Goal: Task Accomplishment & Management: Manage account settings

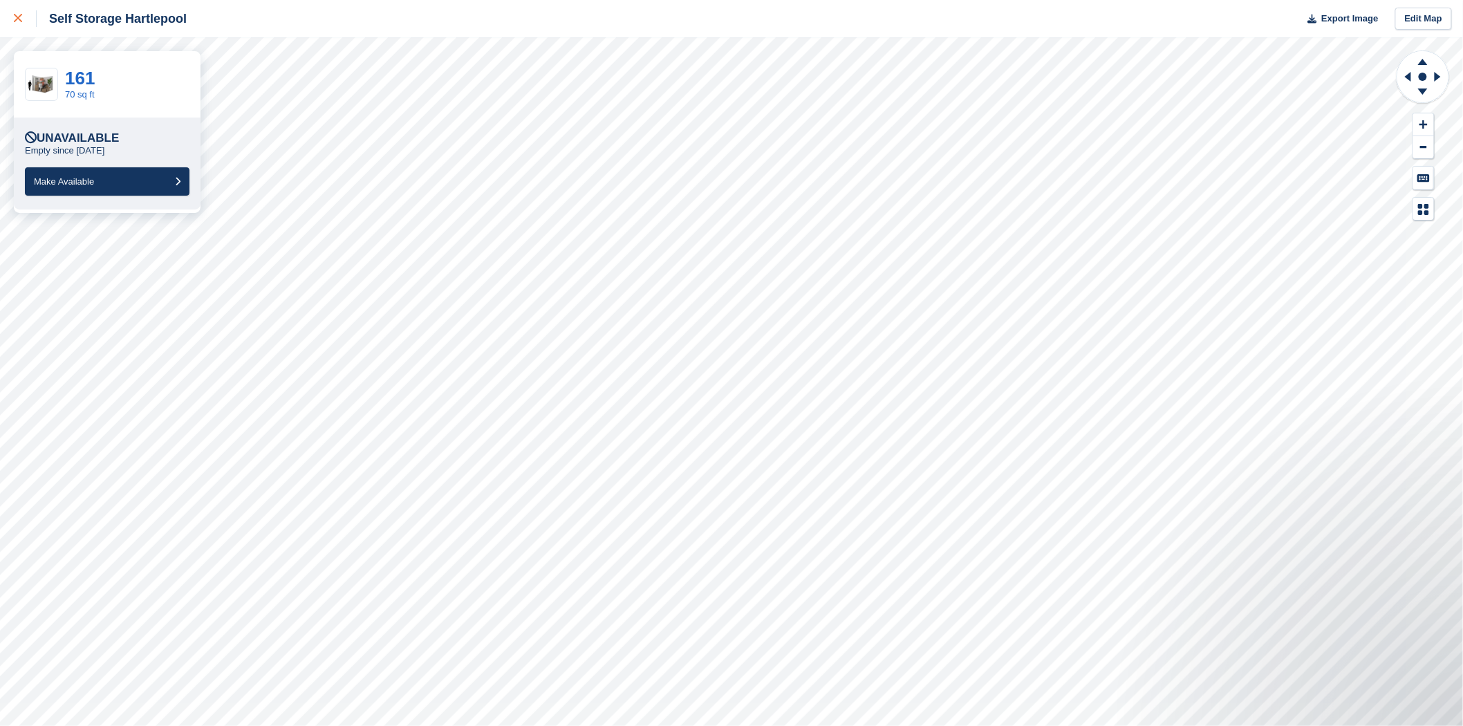
click at [19, 14] on icon at bounding box center [18, 18] width 8 height 8
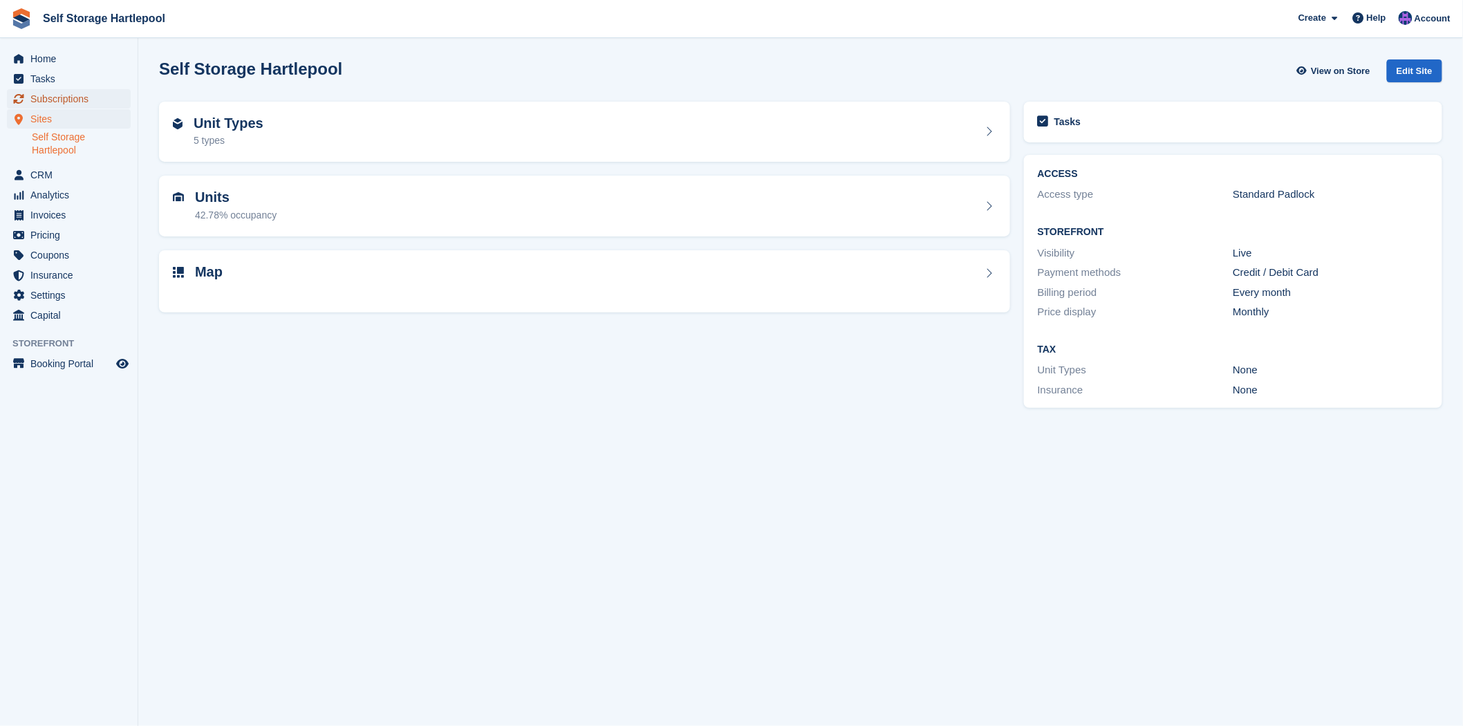
click at [54, 100] on span "Subscriptions" at bounding box center [71, 98] width 83 height 19
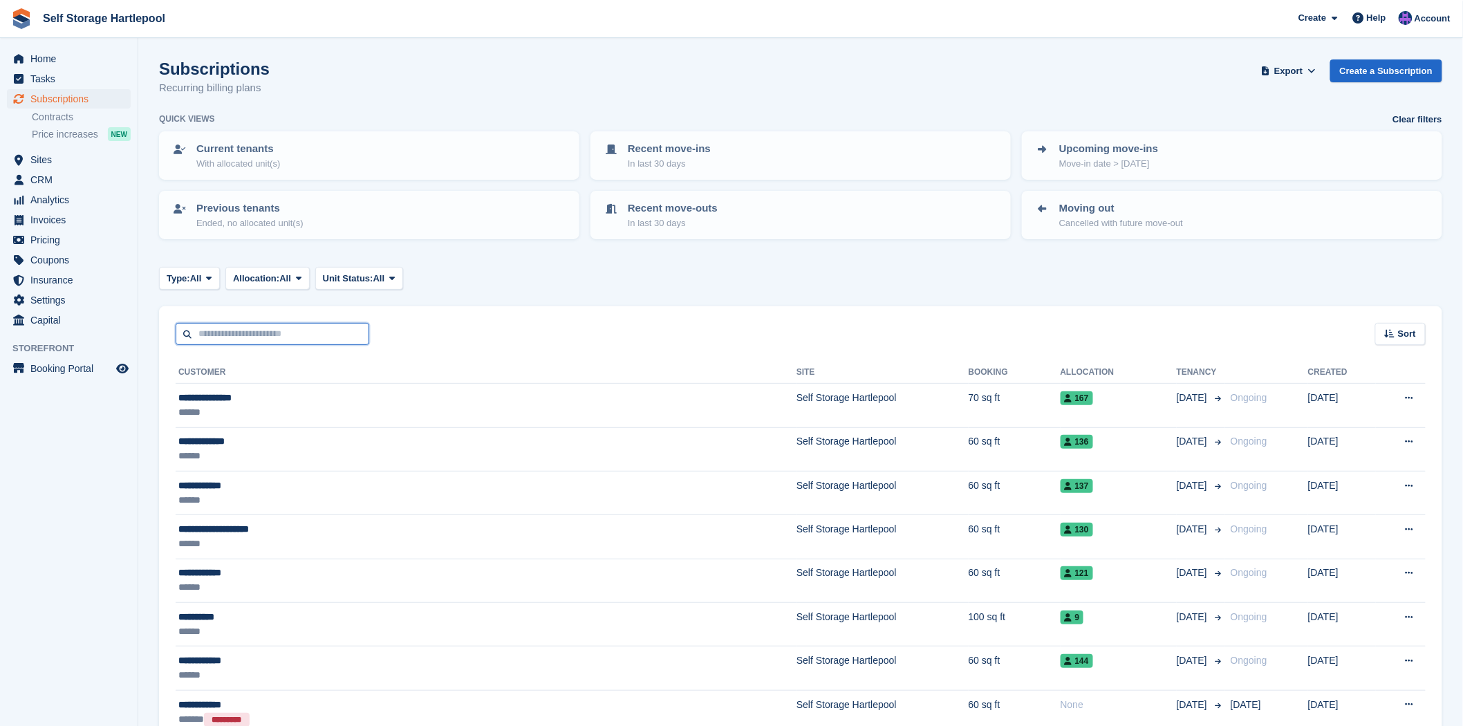
click at [267, 336] on input "text" at bounding box center [273, 334] width 194 height 23
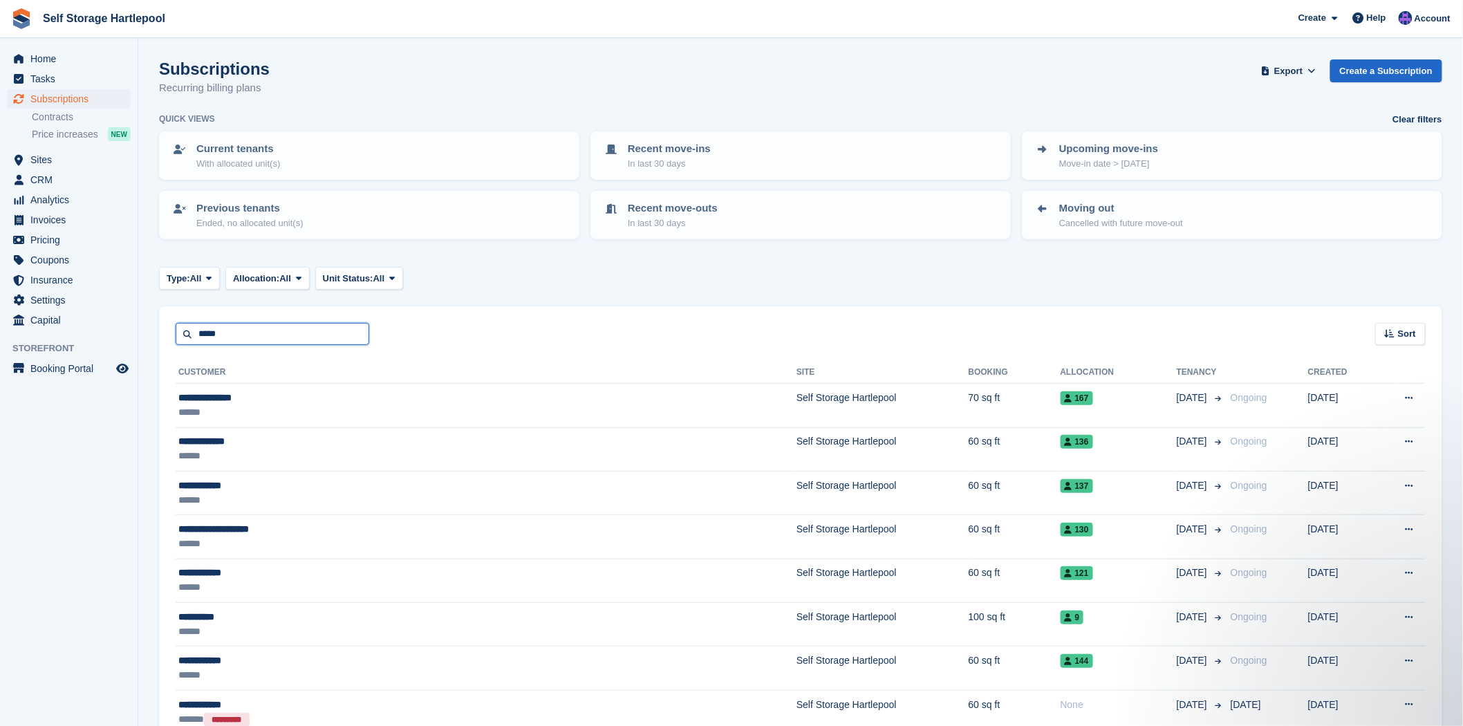
type input "*****"
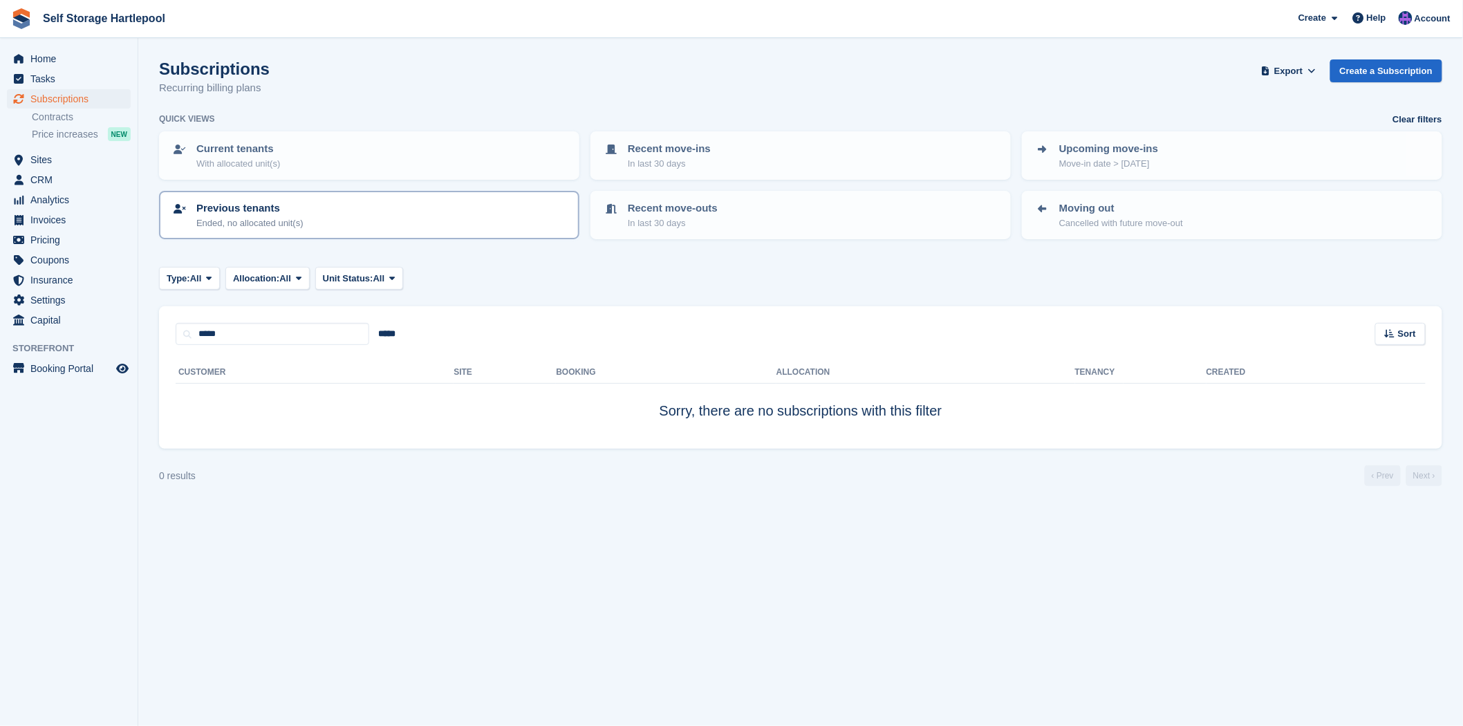
click at [316, 218] on div "Previous tenants Ended, no allocated unit(s)" at bounding box center [368, 214] width 395 height 29
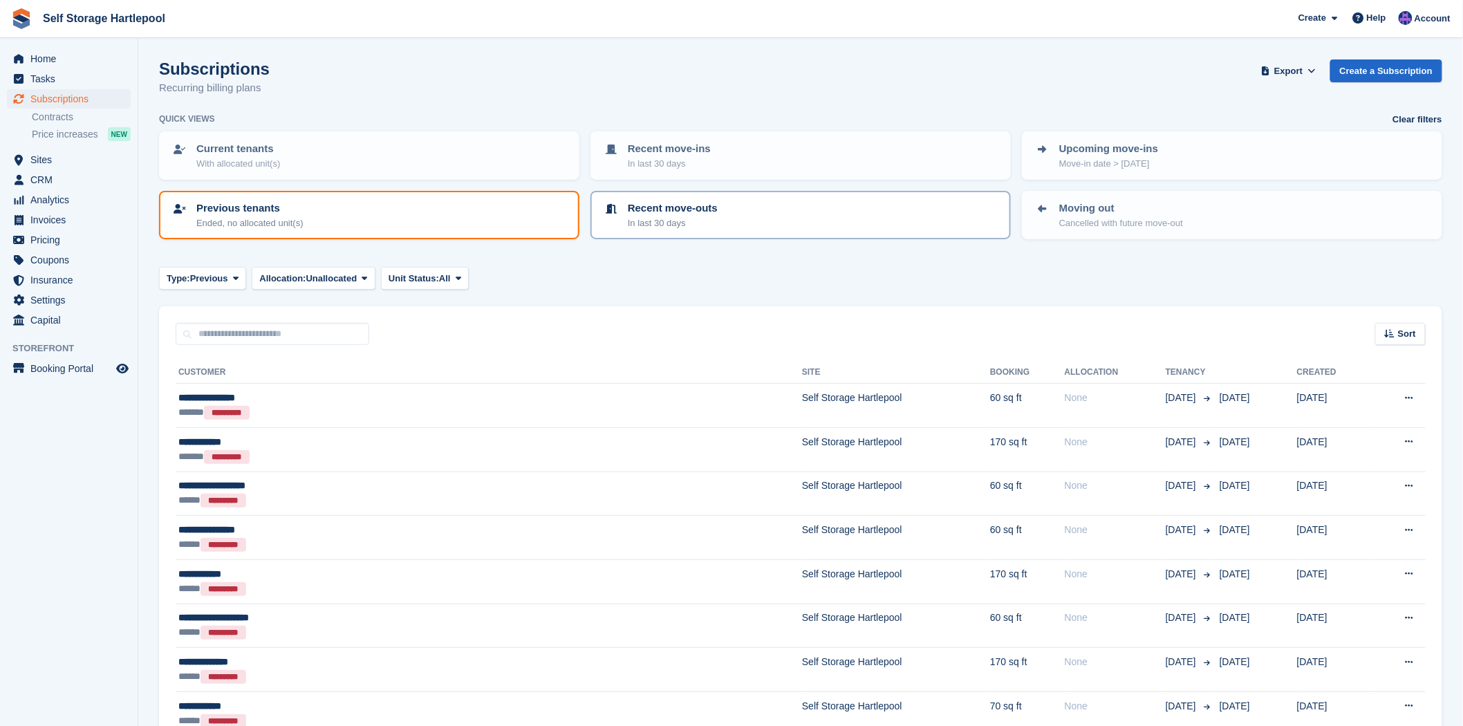
click at [695, 216] on p "In last 30 days" at bounding box center [673, 223] width 90 height 14
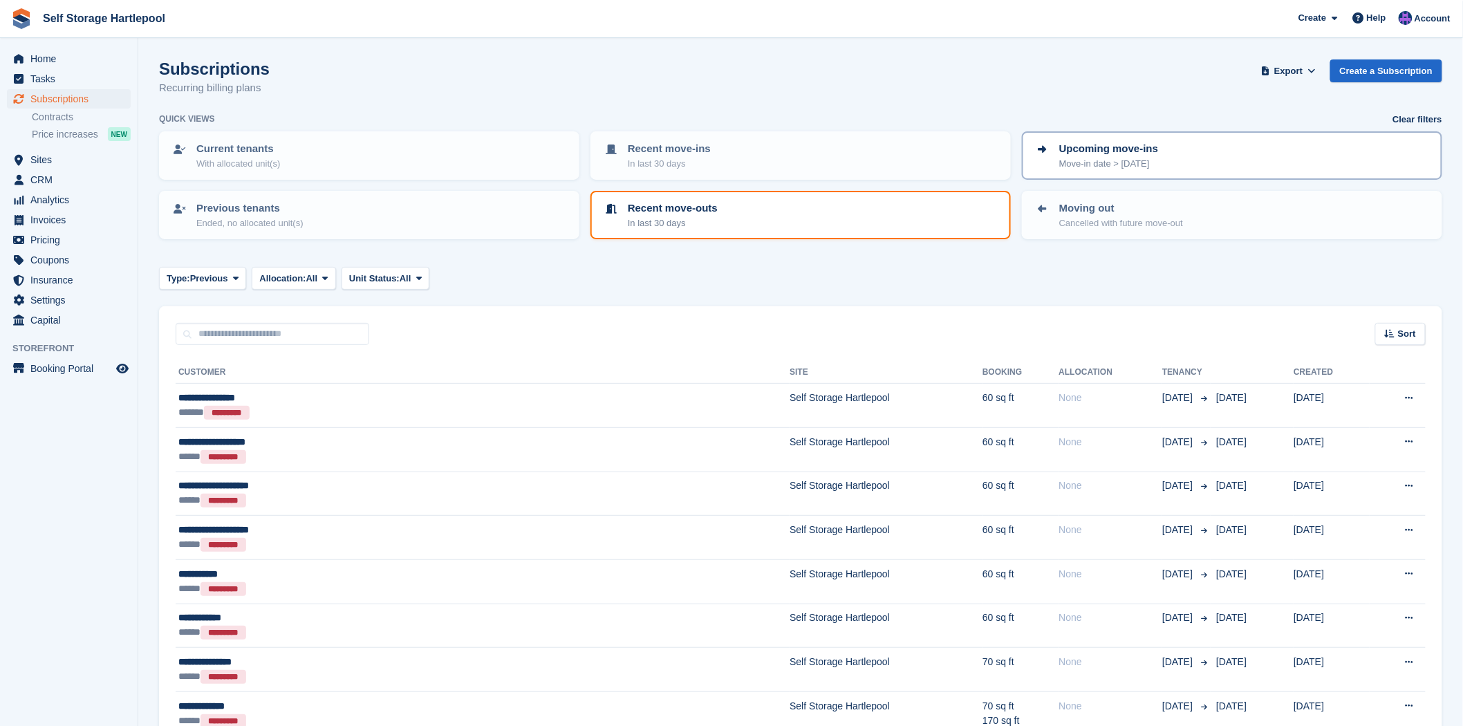
click at [1225, 160] on div "Upcoming move-ins Move-in date > today" at bounding box center [1231, 155] width 395 height 29
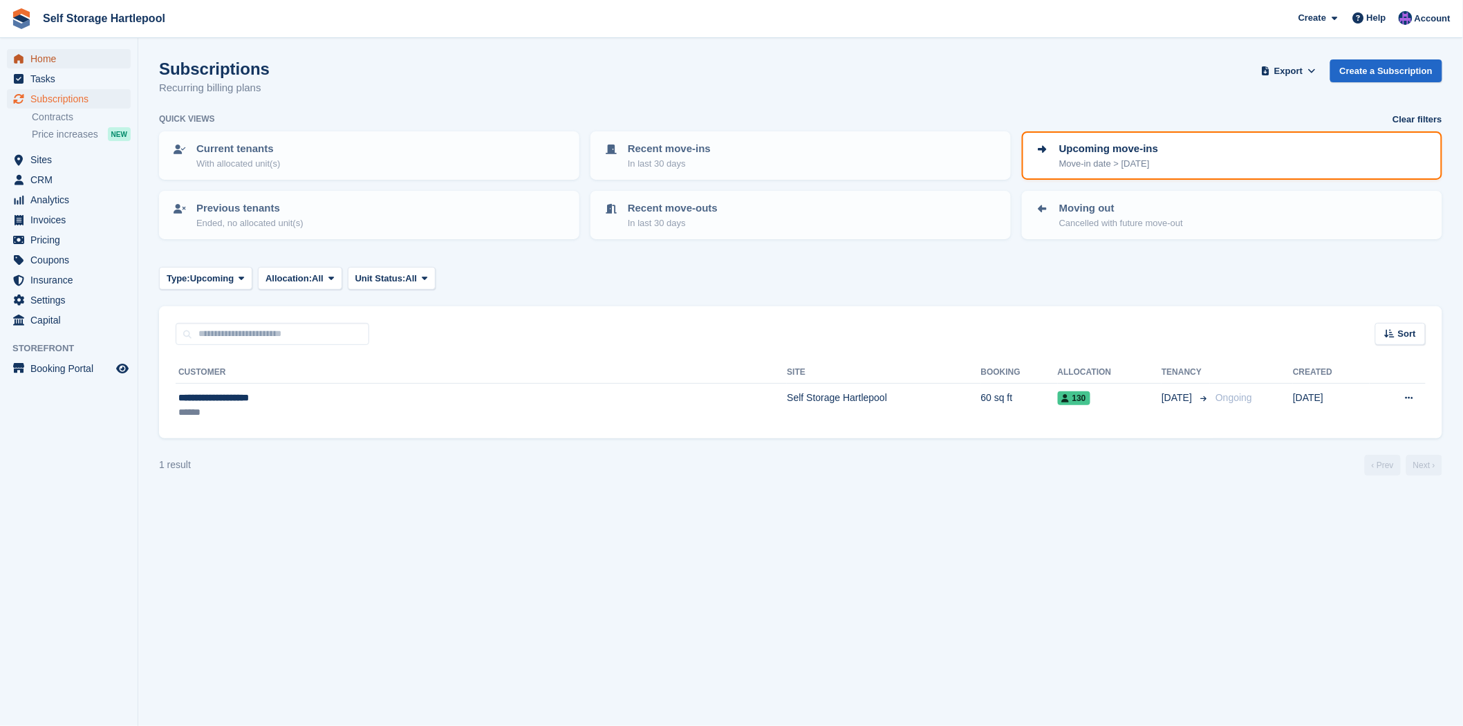
click at [39, 59] on span "Home" at bounding box center [71, 58] width 83 height 19
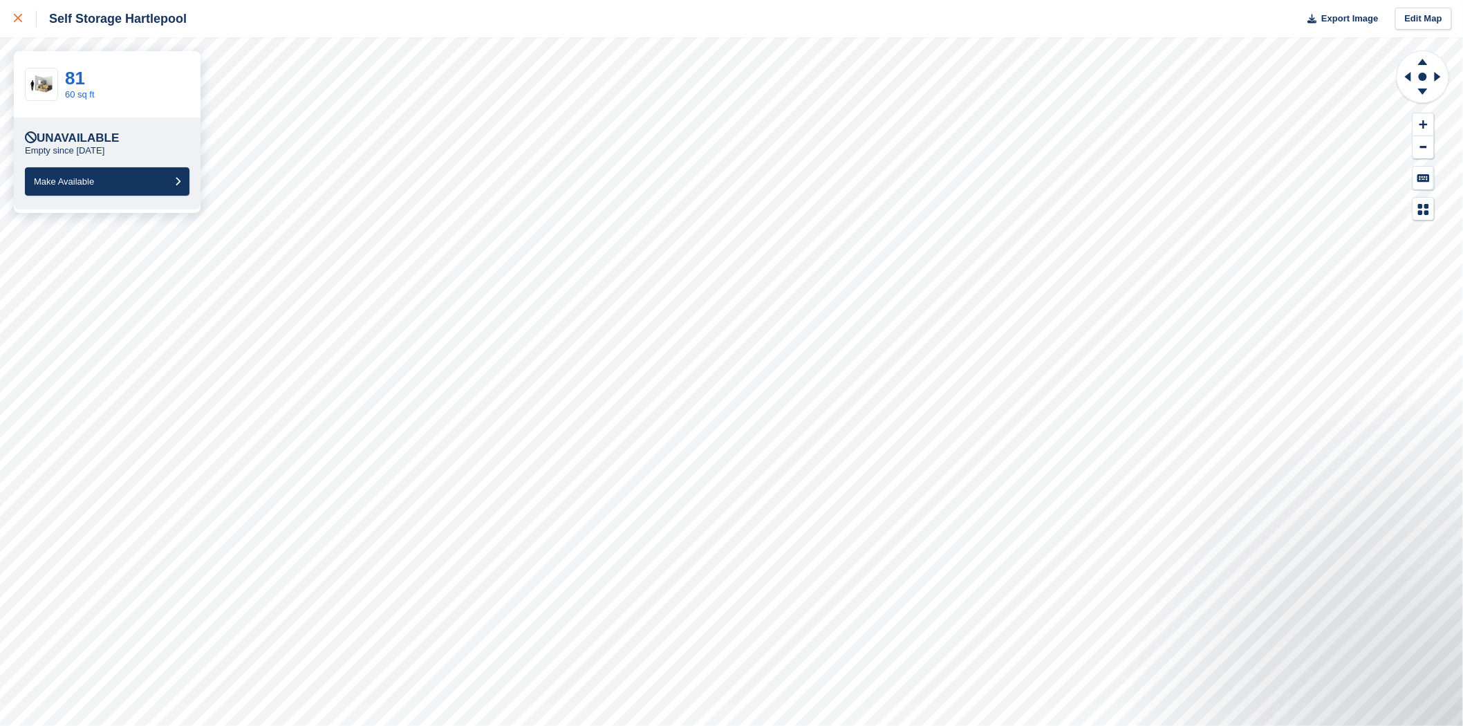
click at [23, 19] on div at bounding box center [25, 18] width 23 height 17
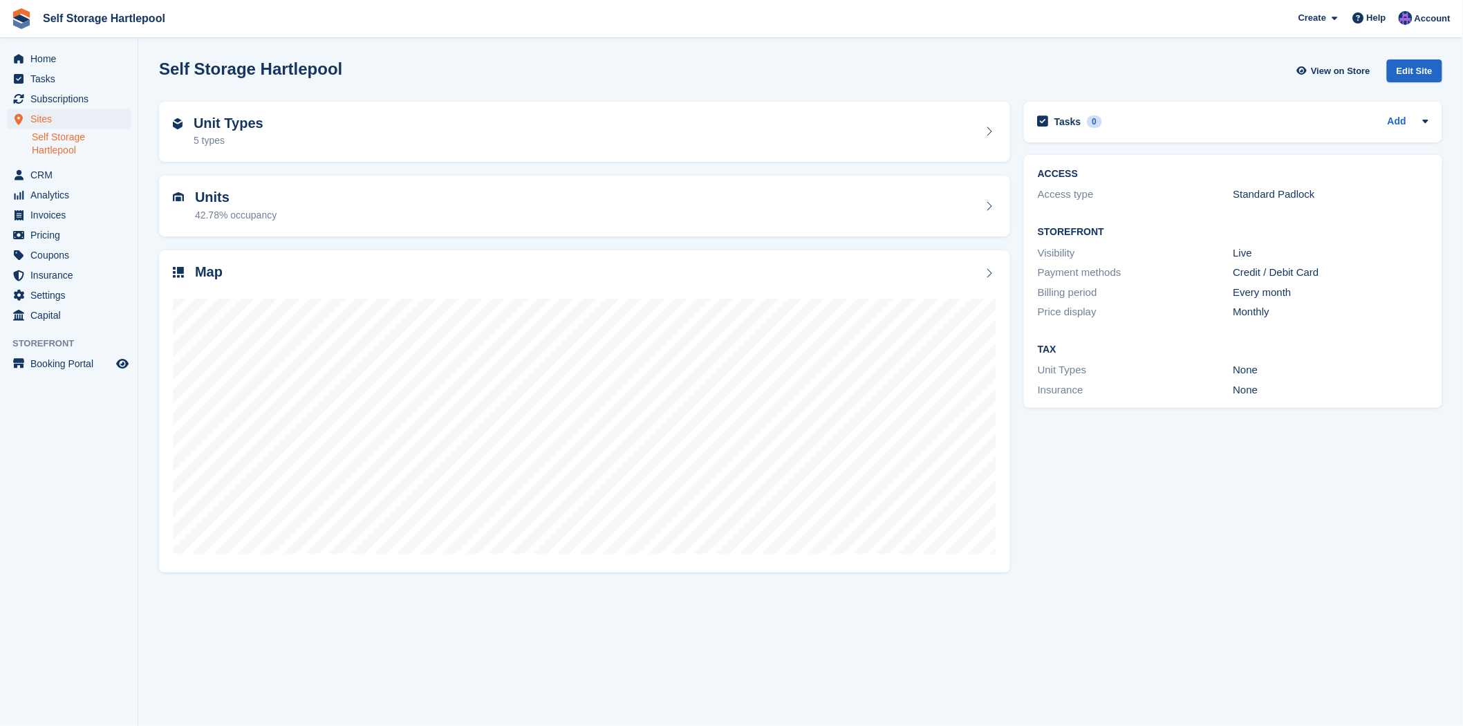
click at [23, 19] on img at bounding box center [21, 18] width 21 height 21
